Goal: Task Accomplishment & Management: Manage account settings

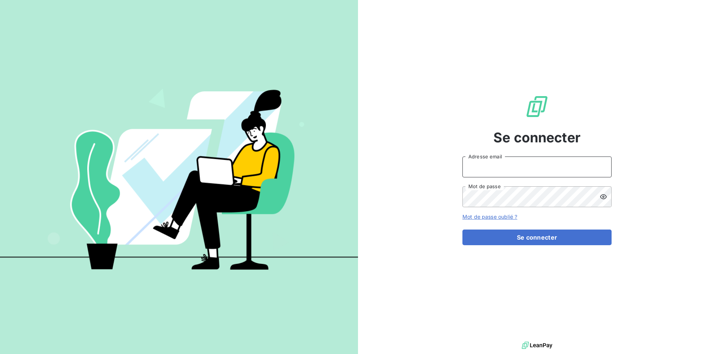
click at [474, 177] on input "Adresse email" at bounding box center [537, 167] width 149 height 21
type input "admin@demo"
click at [527, 243] on button "Se connecter" at bounding box center [537, 238] width 149 height 16
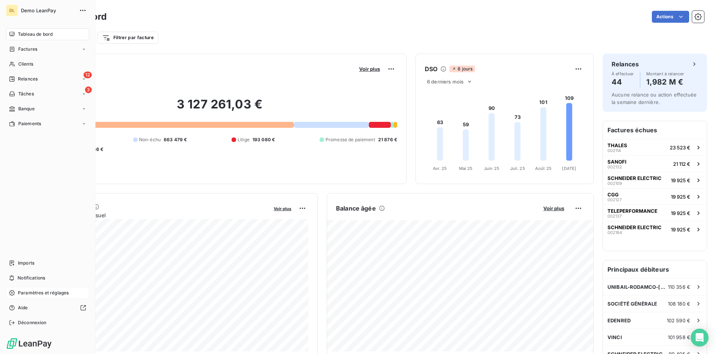
click at [32, 298] on div "Paramètres et réglages" at bounding box center [47, 293] width 83 height 12
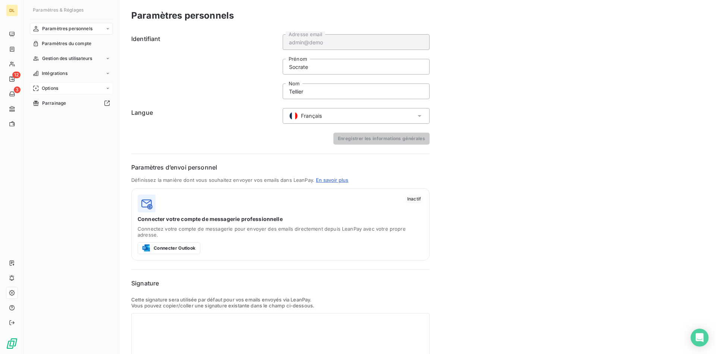
click at [71, 85] on div "Options" at bounding box center [71, 88] width 83 height 12
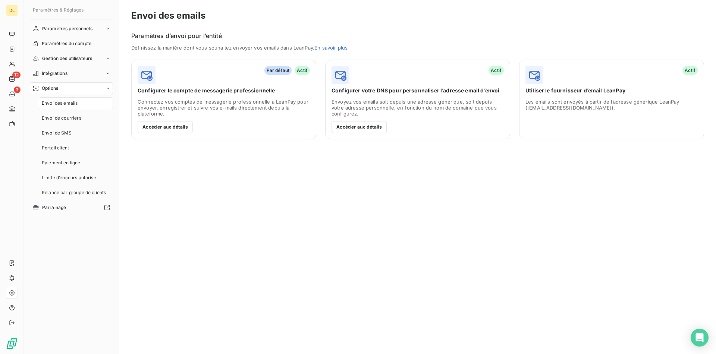
click at [350, 177] on div "Envoi des emails Paramètres d’envoi pour l’entité Définissez la manière dont vo…" at bounding box center [417, 177] width 597 height 354
click at [75, 119] on span "Envoi de courriers" at bounding box center [62, 118] width 40 height 7
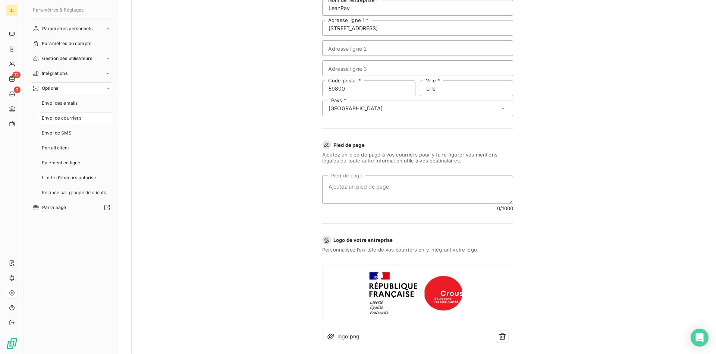
scroll to position [174, 0]
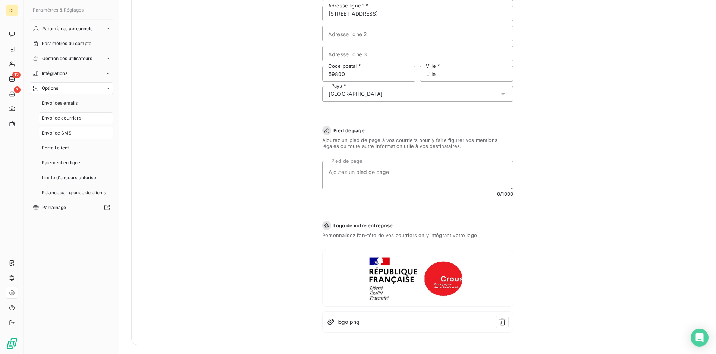
click at [53, 133] on span "Envoi de SMS" at bounding box center [57, 133] width 30 height 7
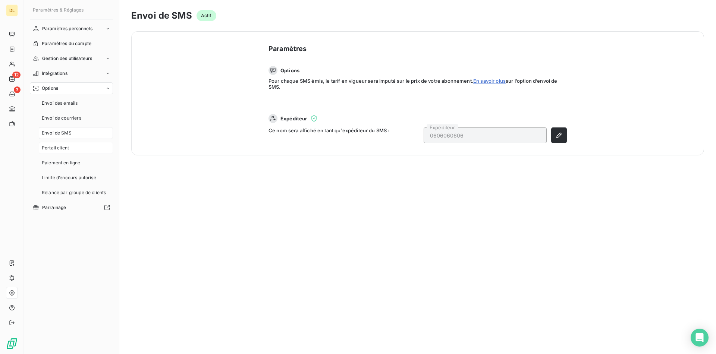
click at [61, 150] on span "Portail client" at bounding box center [55, 148] width 27 height 7
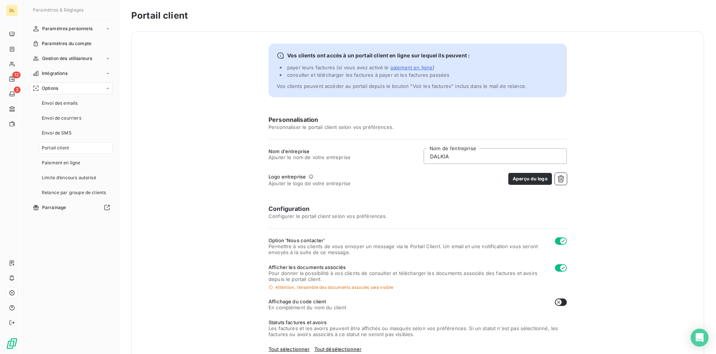
scroll to position [107, 0]
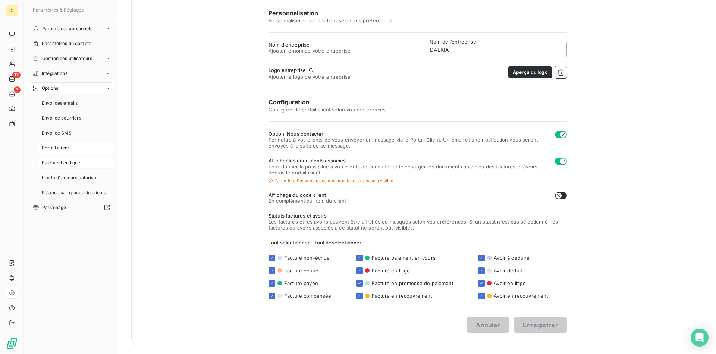
click at [71, 165] on span "Paiement en ligne" at bounding box center [61, 163] width 39 height 7
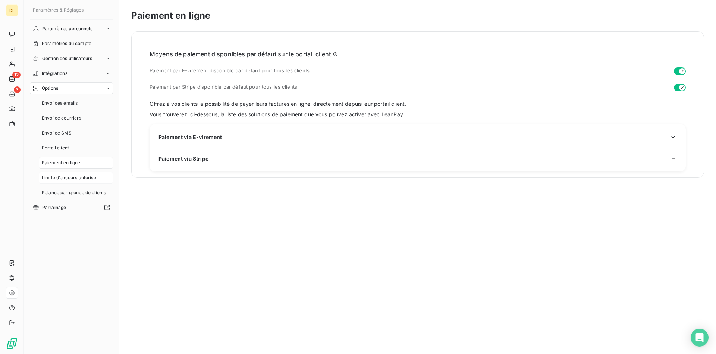
click at [70, 177] on span "Limite d’encours autorisé" at bounding box center [69, 178] width 54 height 7
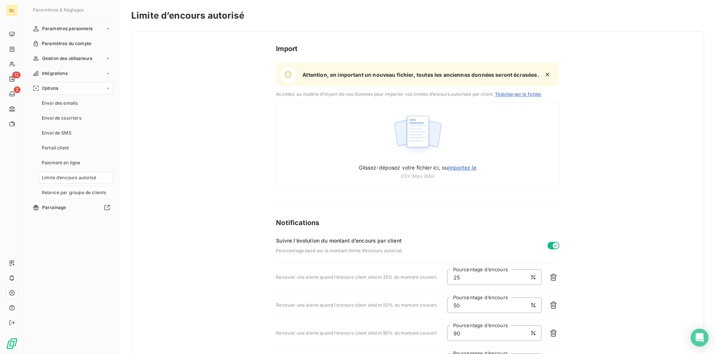
click at [76, 192] on span "Relance par groupe de clients" at bounding box center [74, 192] width 64 height 7
